Goal: Communication & Community: Participate in discussion

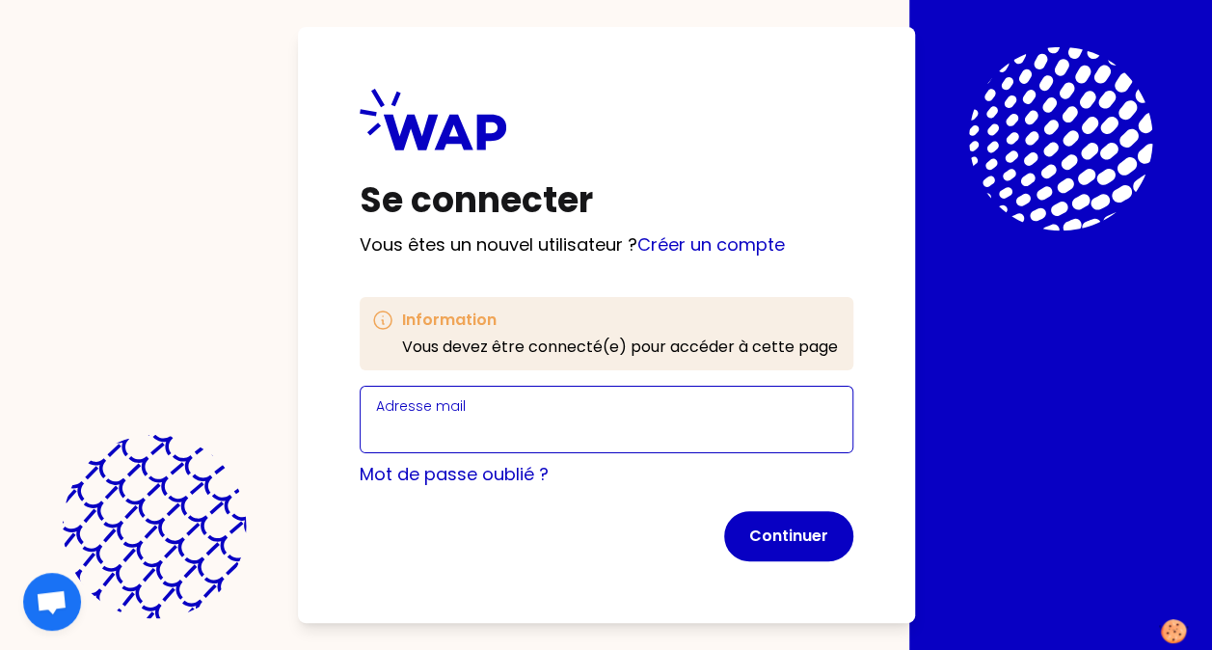
click at [509, 428] on input "Adresse mail" at bounding box center [606, 430] width 461 height 27
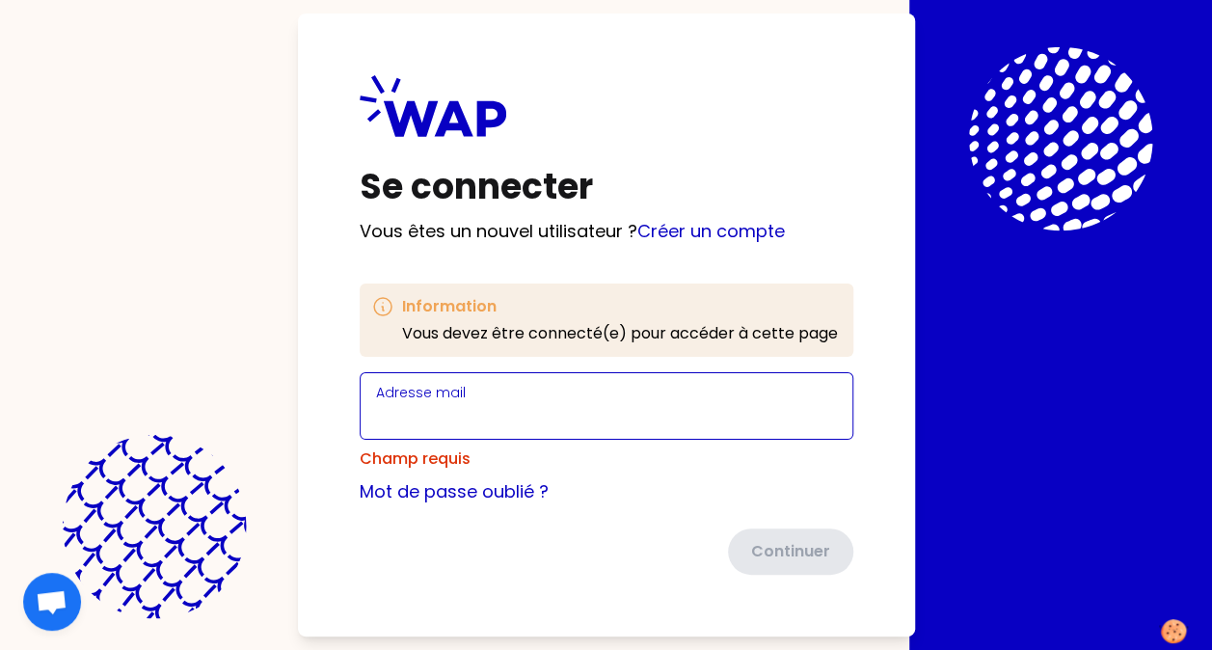
click at [438, 414] on input "Adresse mail" at bounding box center [606, 417] width 461 height 27
type input "[PERSON_NAME][EMAIL_ADDRESS][DOMAIN_NAME]"
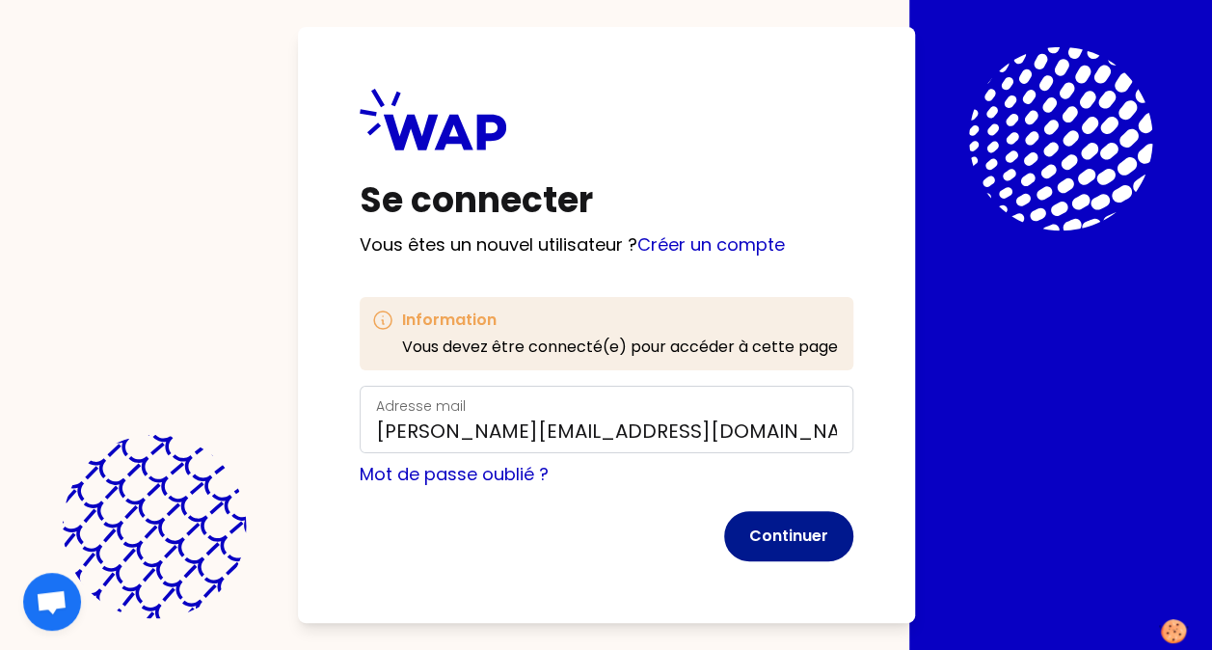
click at [794, 532] on button "Continuer" at bounding box center [788, 536] width 129 height 50
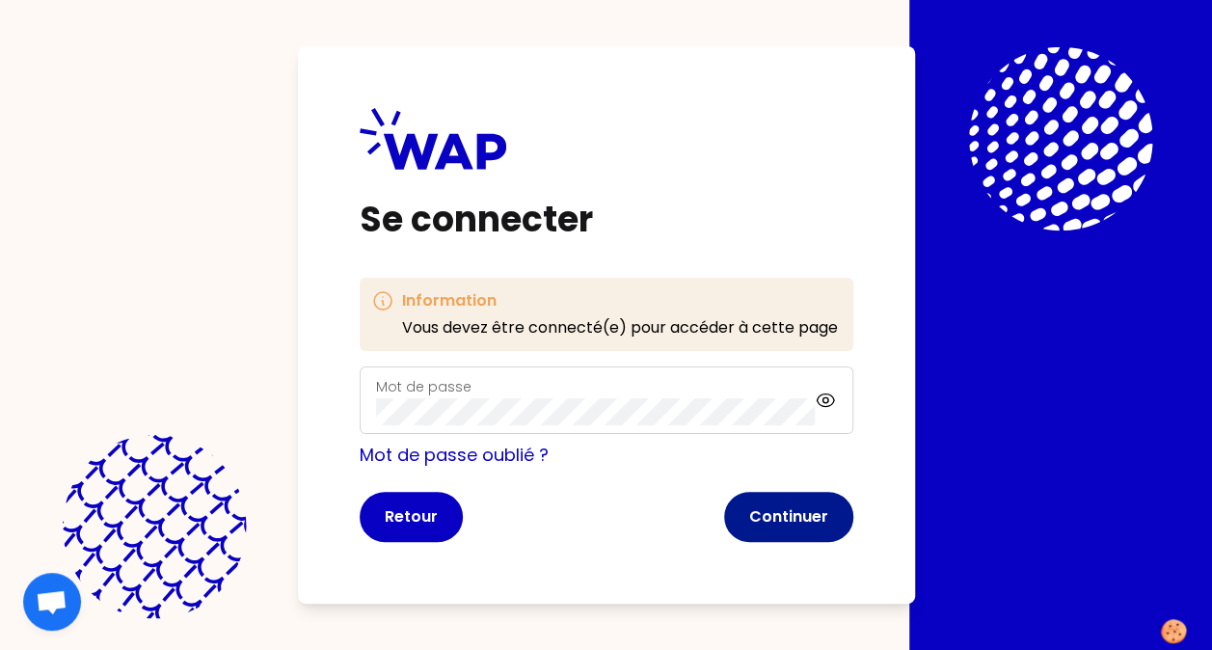
click at [797, 518] on button "Continuer" at bounding box center [788, 517] width 129 height 50
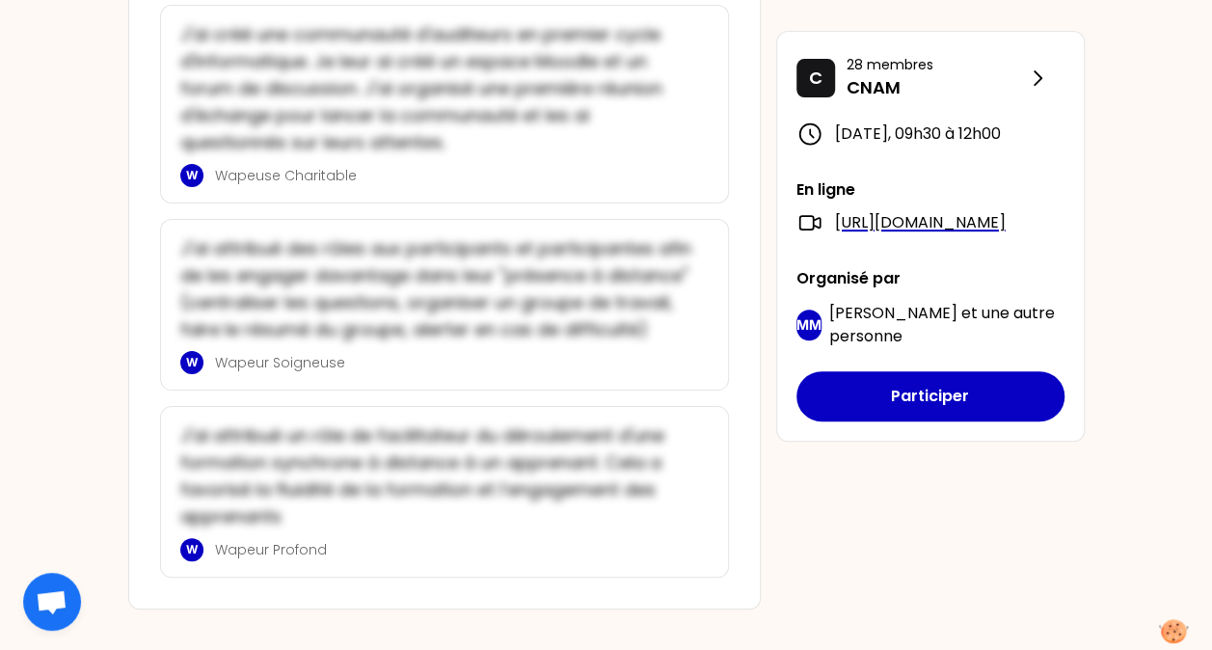
scroll to position [3995, 0]
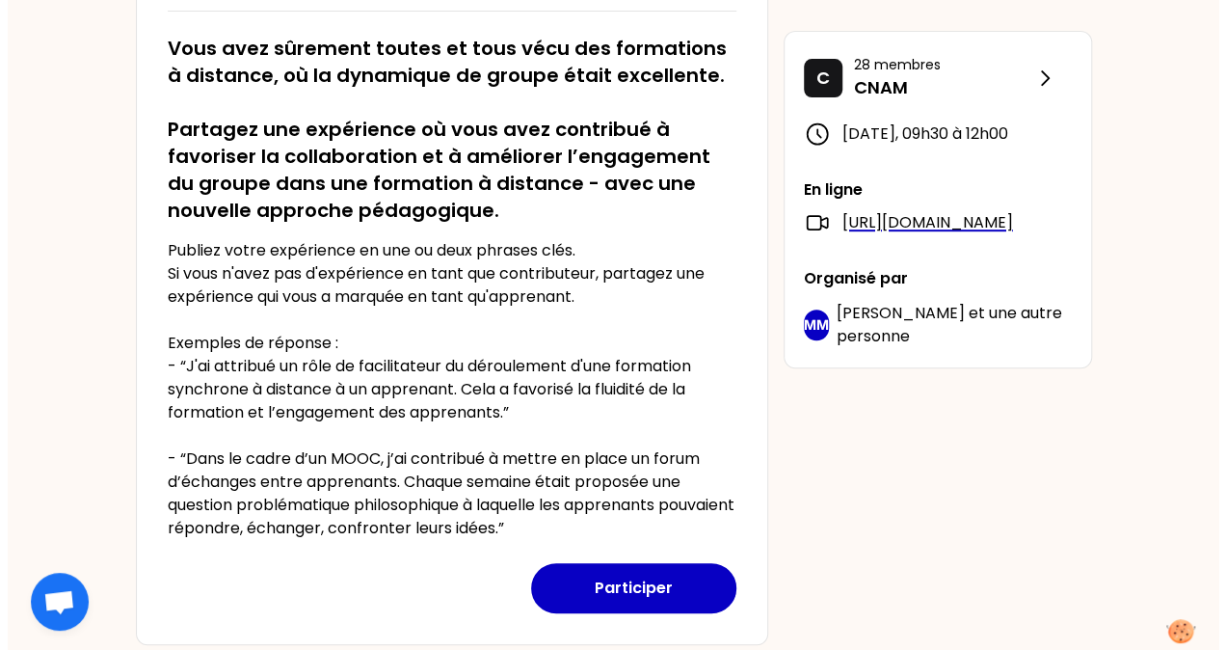
scroll to position [482, 0]
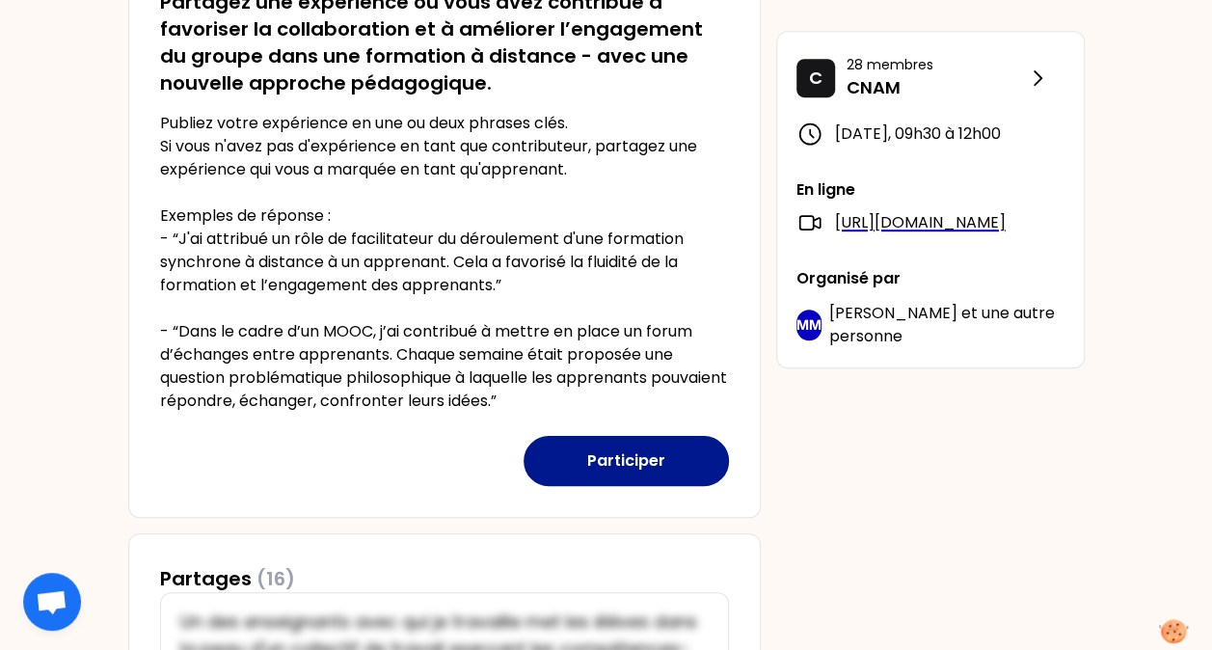
click at [630, 457] on button "Participer" at bounding box center [626, 461] width 205 height 50
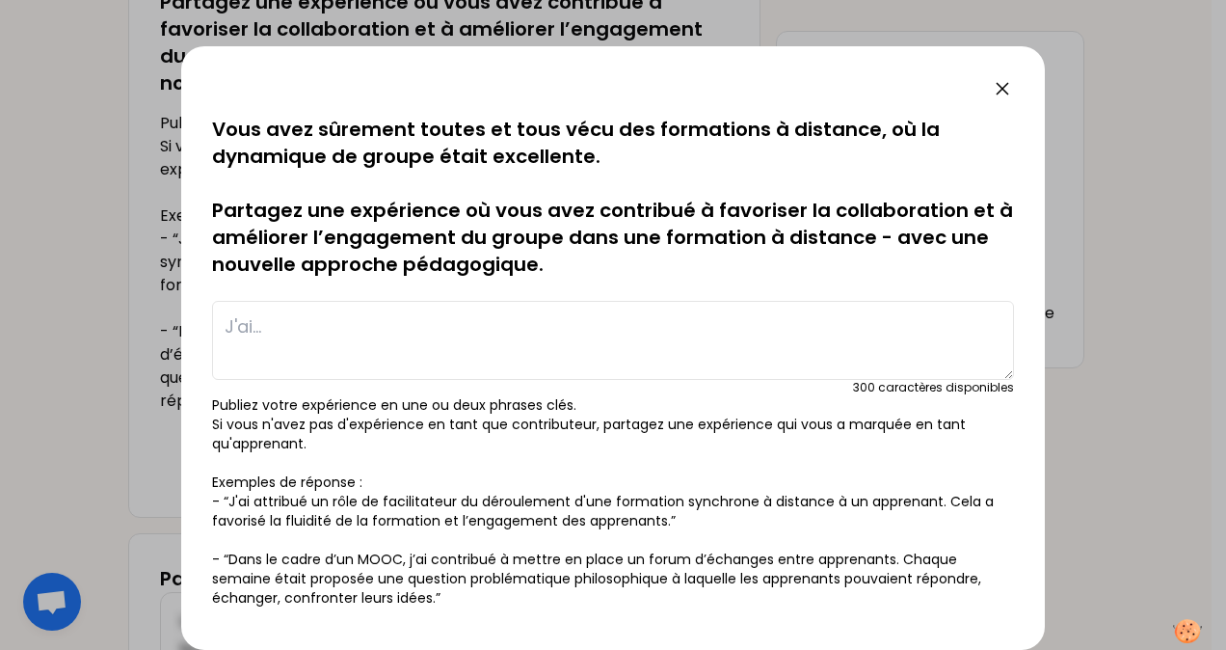
click at [235, 322] on textarea at bounding box center [613, 340] width 802 height 79
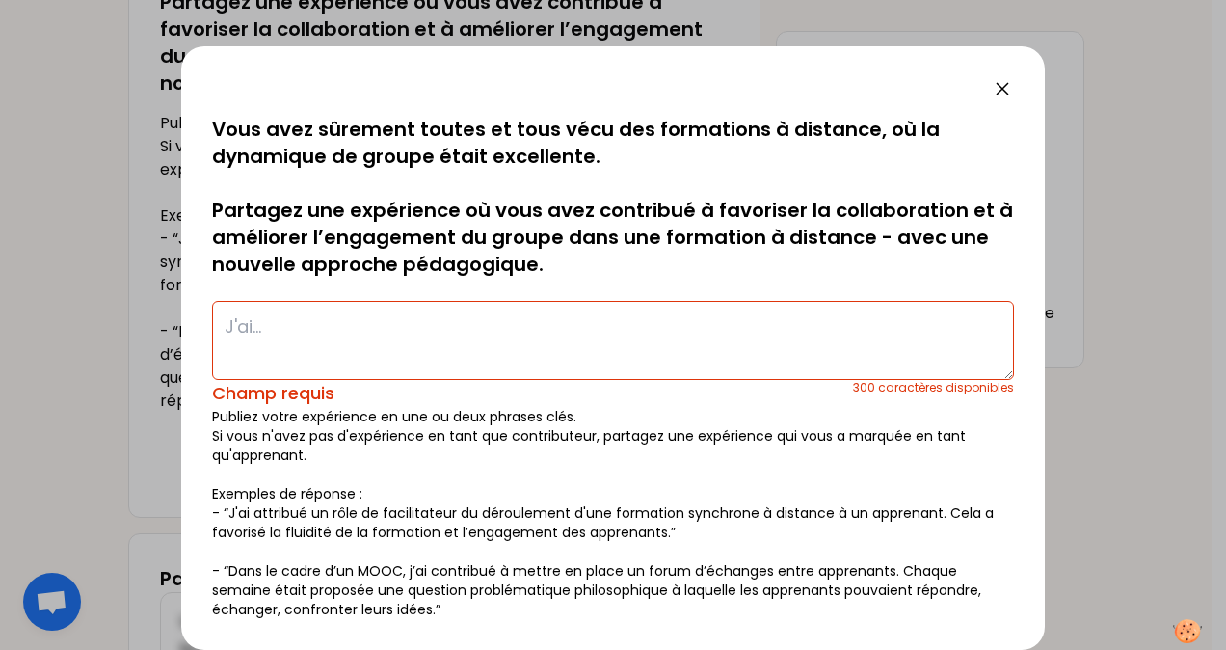
click at [242, 318] on textarea at bounding box center [613, 340] width 802 height 79
